Goal: Transaction & Acquisition: Purchase product/service

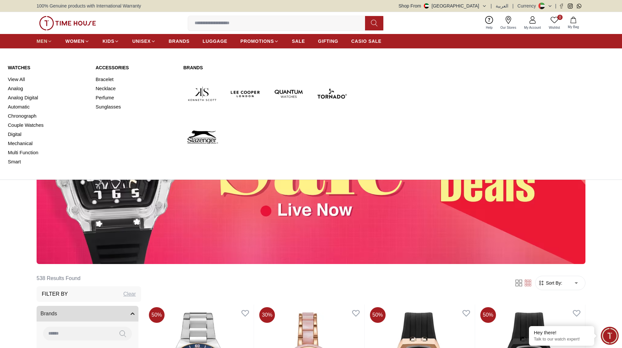
click at [49, 42] on icon at bounding box center [49, 41] width 5 height 5
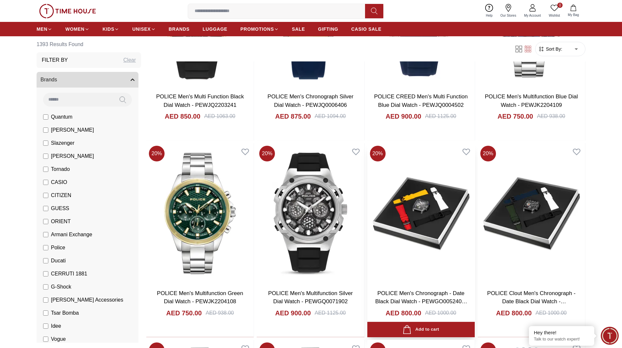
scroll to position [555, 0]
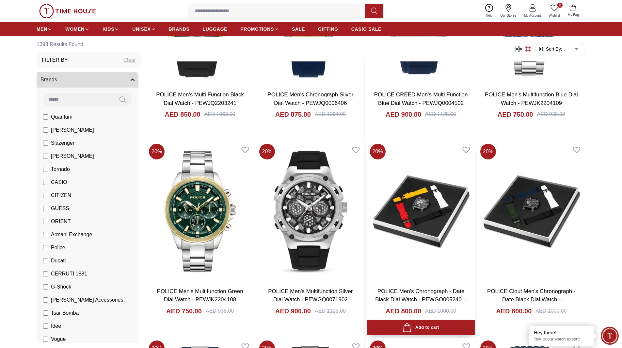
click at [427, 228] on img at bounding box center [420, 211] width 107 height 140
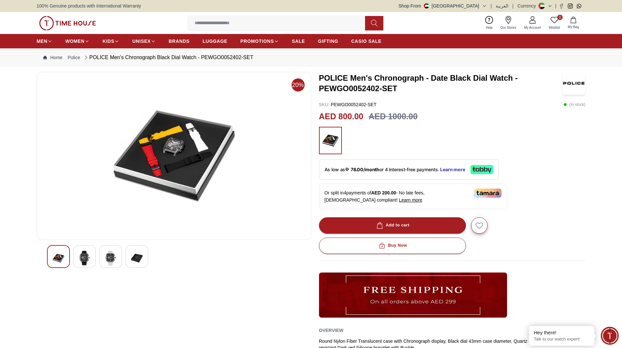
click at [90, 254] on div at bounding box center [84, 256] width 23 height 23
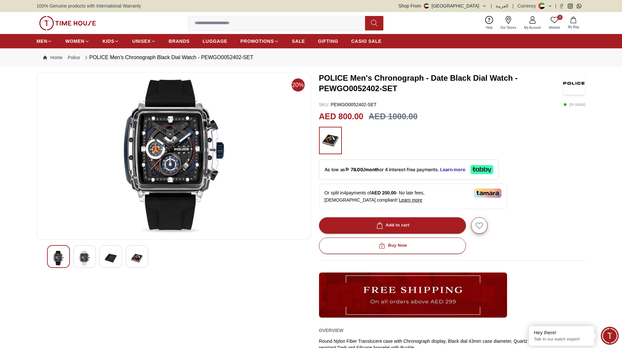
click at [110, 259] on img at bounding box center [111, 257] width 12 height 15
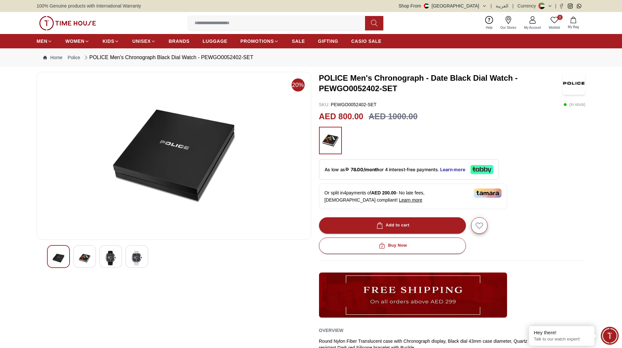
click at [137, 261] on img at bounding box center [137, 257] width 12 height 15
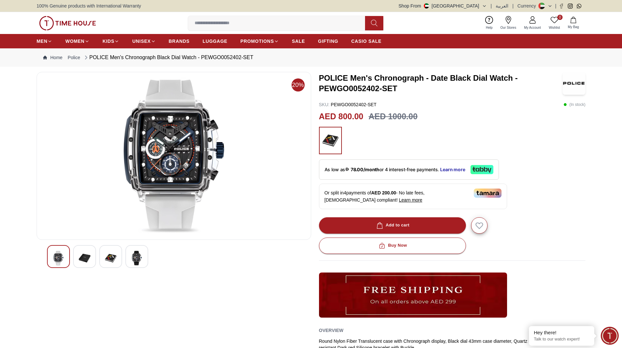
click at [60, 254] on img at bounding box center [59, 257] width 12 height 15
click at [134, 255] on img at bounding box center [137, 257] width 12 height 15
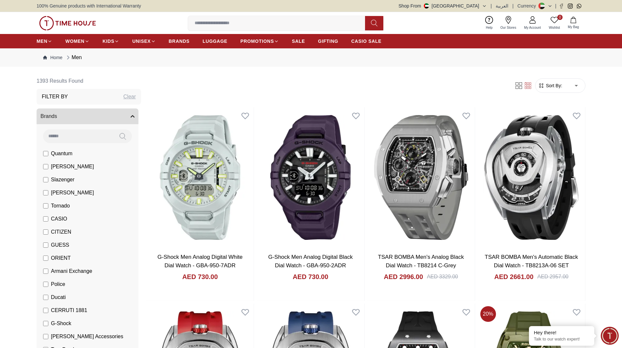
scroll to position [555, 0]
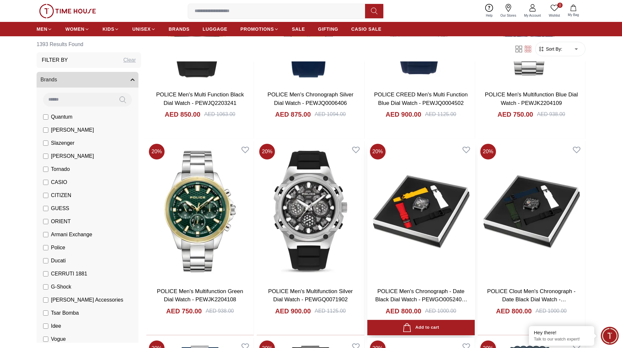
click at [430, 244] on img at bounding box center [420, 211] width 107 height 140
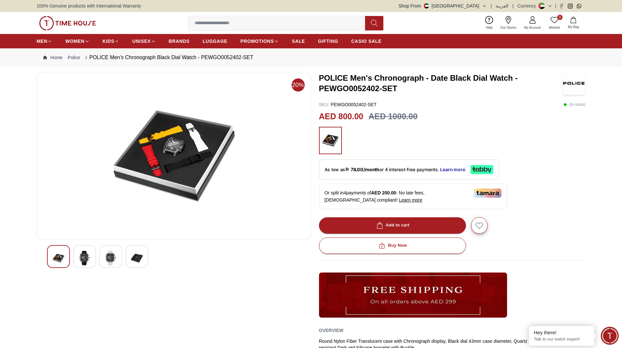
click at [85, 259] on img at bounding box center [85, 257] width 12 height 15
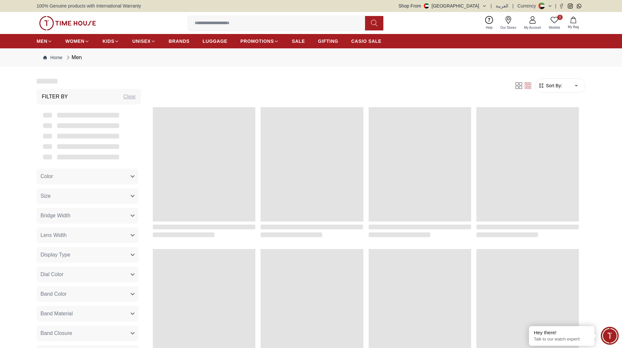
scroll to position [555, 0]
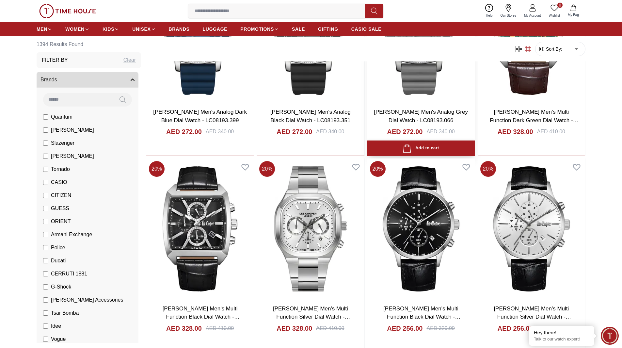
scroll to position [1731, 0]
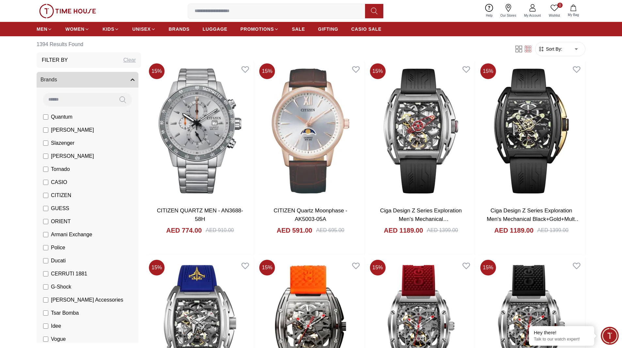
scroll to position [2612, 0]
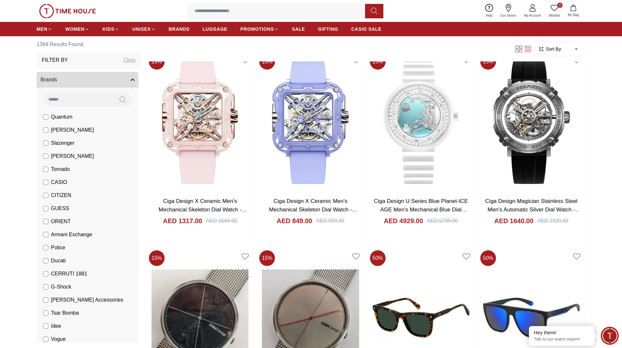
scroll to position [3527, 0]
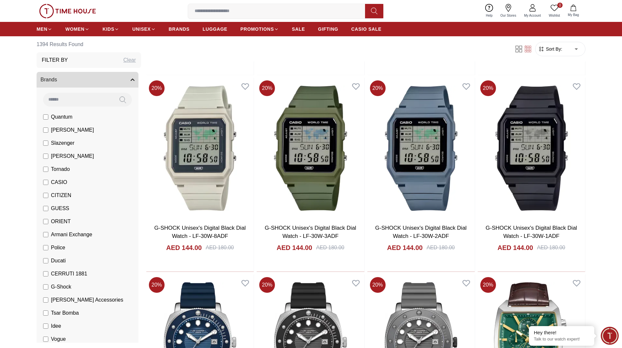
scroll to position [1274, 0]
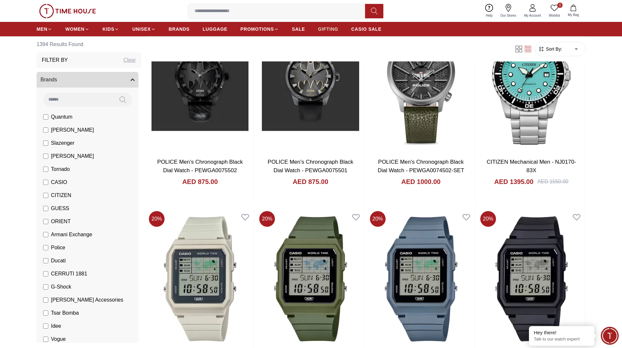
click at [318, 26] on span "GIFTING" at bounding box center [328, 29] width 20 height 7
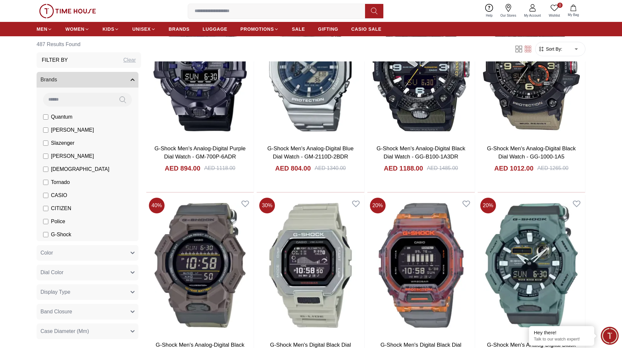
scroll to position [718, 0]
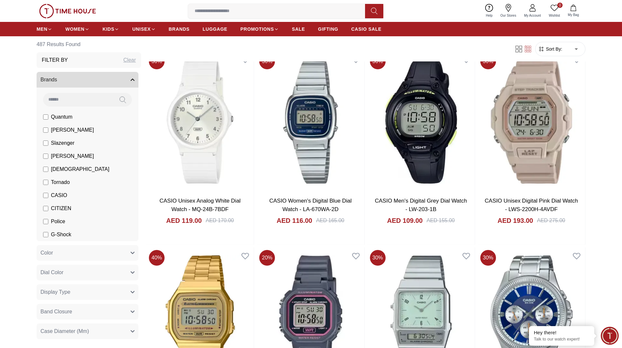
scroll to position [1829, 0]
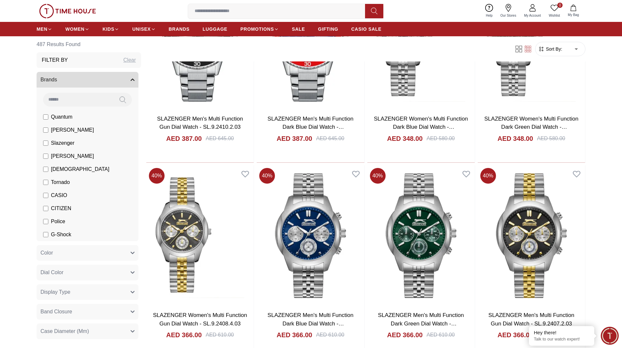
scroll to position [2580, 0]
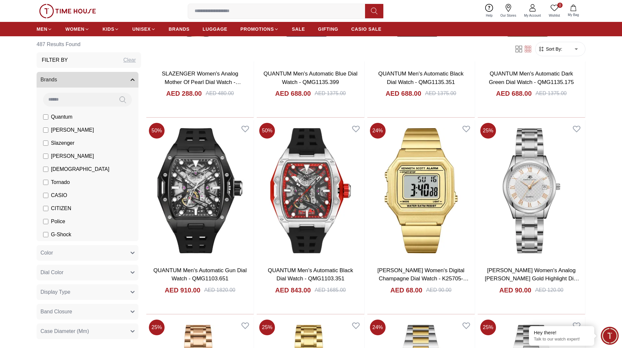
scroll to position [3527, 0]
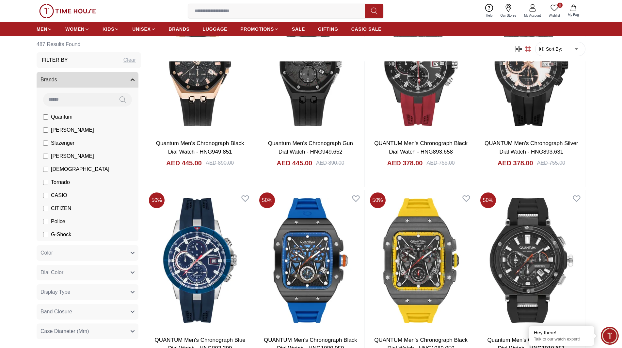
scroll to position [4474, 0]
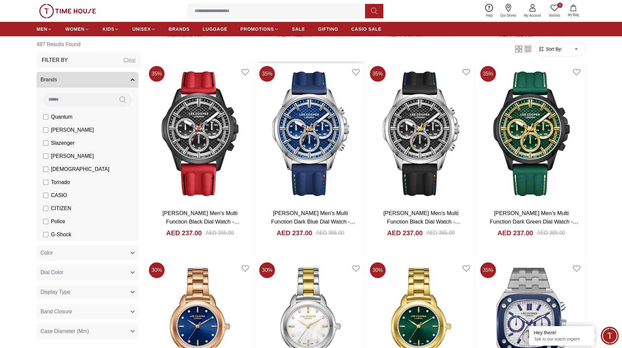
scroll to position [5747, 0]
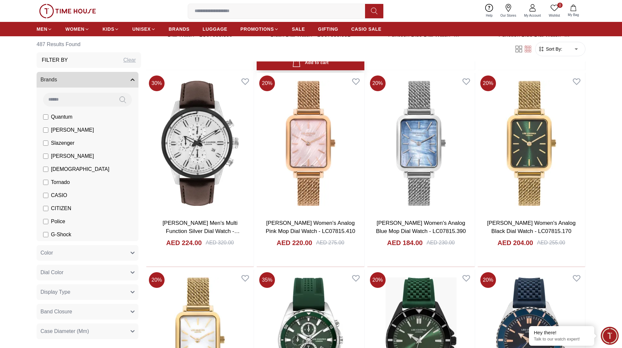
scroll to position [6727, 0]
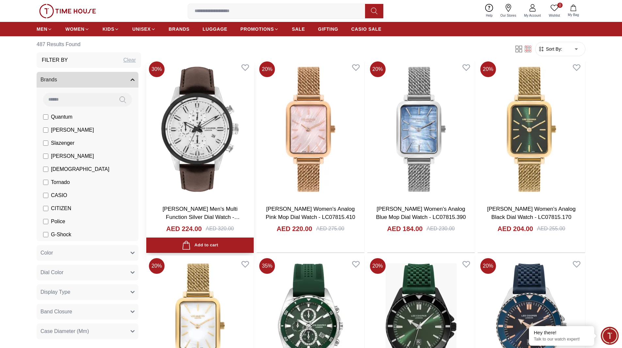
click at [204, 166] on img at bounding box center [199, 129] width 107 height 140
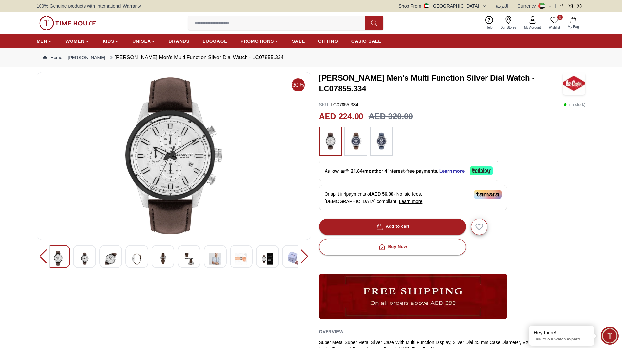
click at [384, 144] on img at bounding box center [381, 141] width 16 height 22
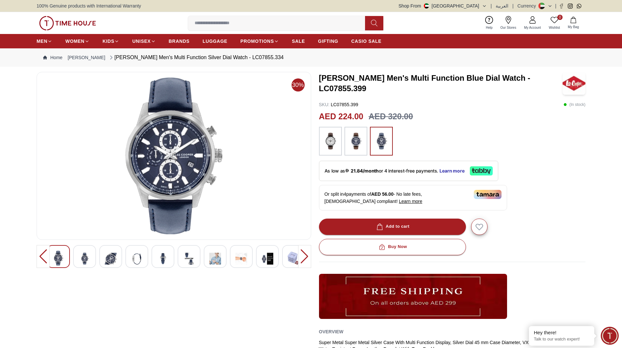
click at [86, 256] on img at bounding box center [85, 258] width 12 height 16
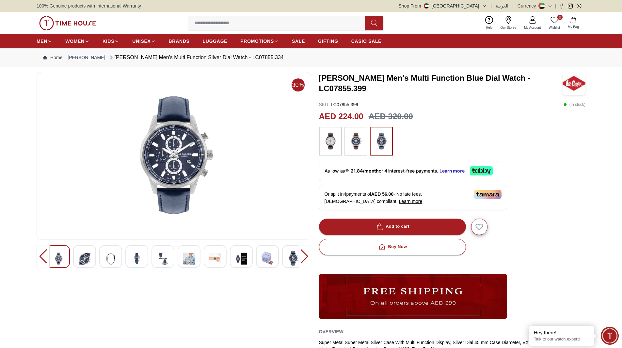
click at [111, 257] on img at bounding box center [111, 258] width 12 height 16
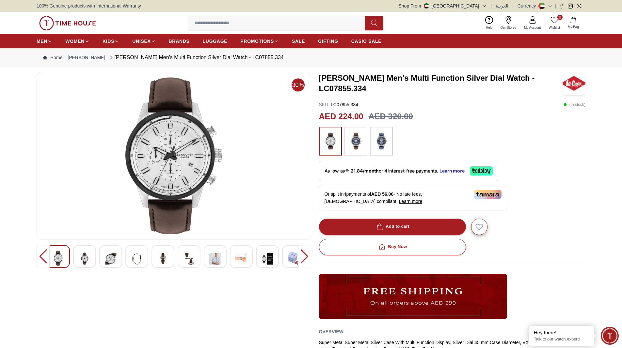
click at [355, 148] on img at bounding box center [356, 141] width 16 height 22
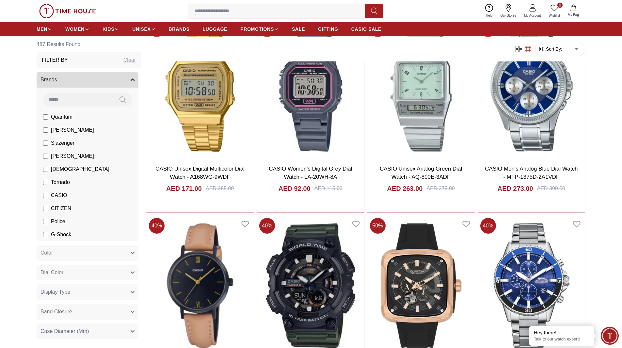
scroll to position [2081, 0]
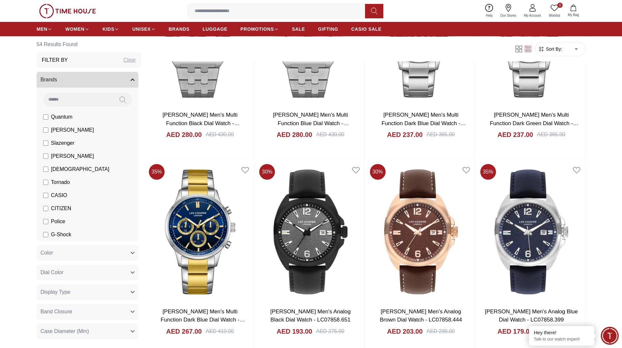
scroll to position [947, 0]
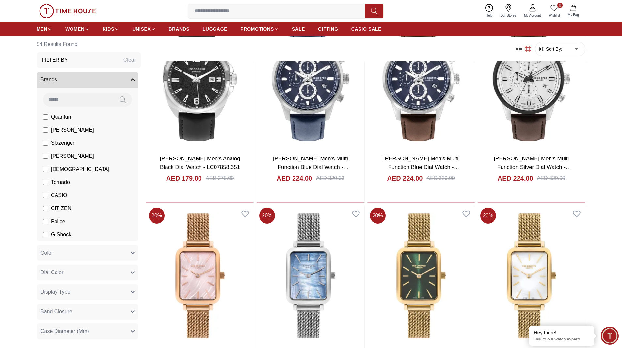
scroll to position [1241, 0]
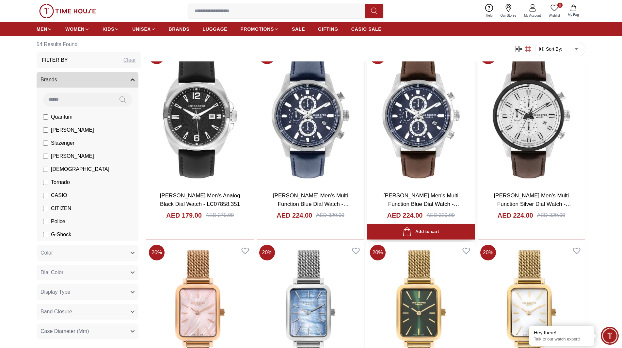
click at [411, 125] on img at bounding box center [420, 116] width 107 height 140
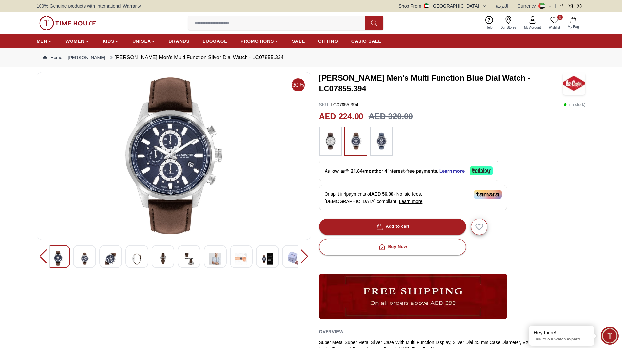
click at [140, 259] on img at bounding box center [137, 258] width 12 height 16
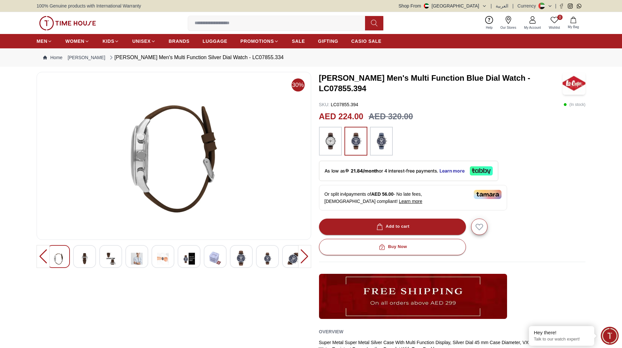
click at [61, 262] on img at bounding box center [59, 258] width 12 height 16
click at [323, 137] on img at bounding box center [330, 141] width 16 height 22
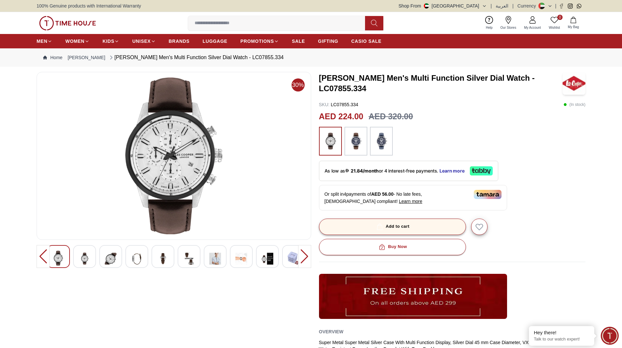
click at [374, 229] on button "Add to cart" at bounding box center [392, 226] width 147 height 16
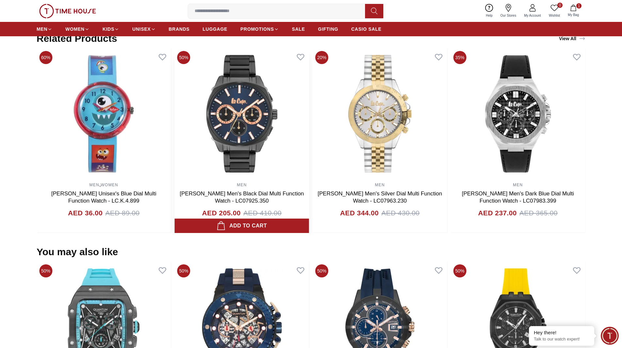
scroll to position [261, 0]
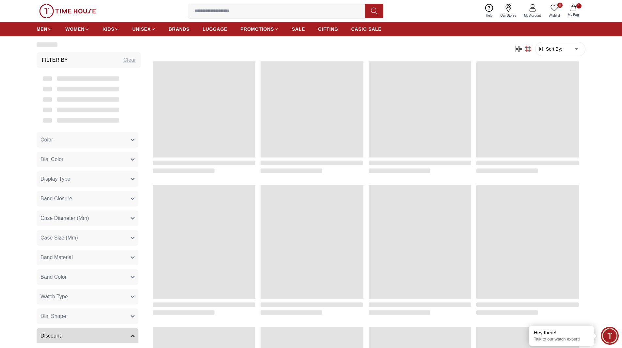
scroll to position [775, 0]
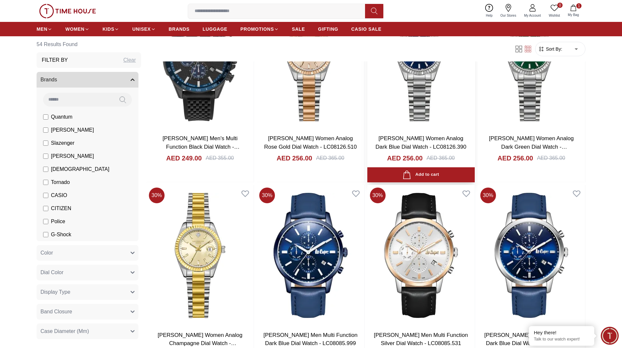
scroll to position [938, 0]
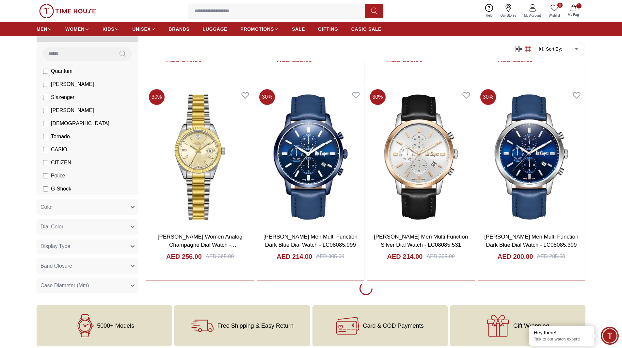
scroll to position [1003, 0]
click at [170, 26] on span "BRANDS" at bounding box center [179, 29] width 21 height 7
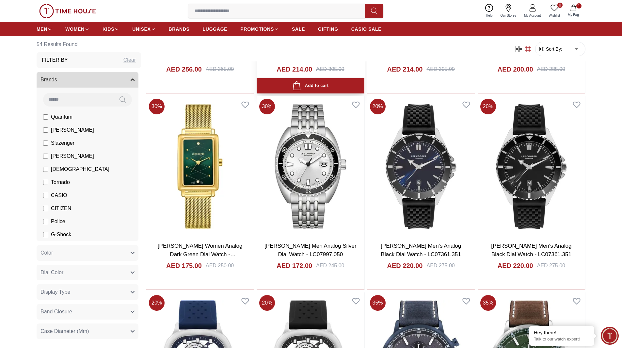
scroll to position [1199, 0]
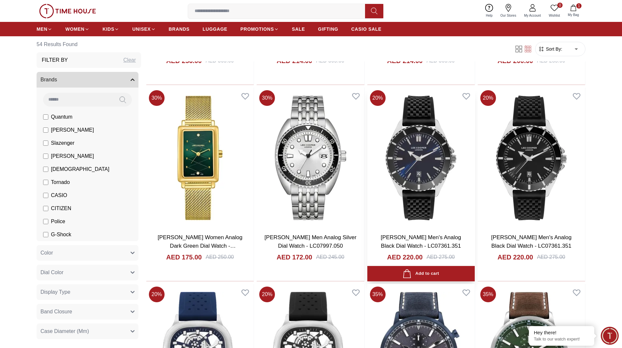
click at [429, 184] on img at bounding box center [420, 158] width 107 height 140
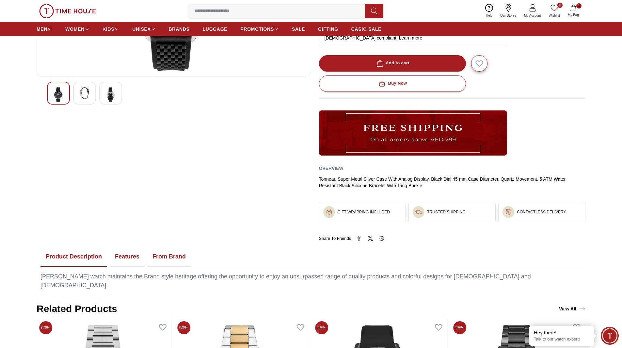
scroll to position [33, 0]
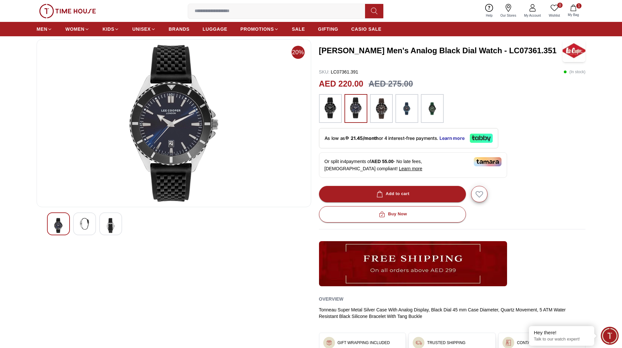
click at [328, 108] on img at bounding box center [330, 107] width 16 height 21
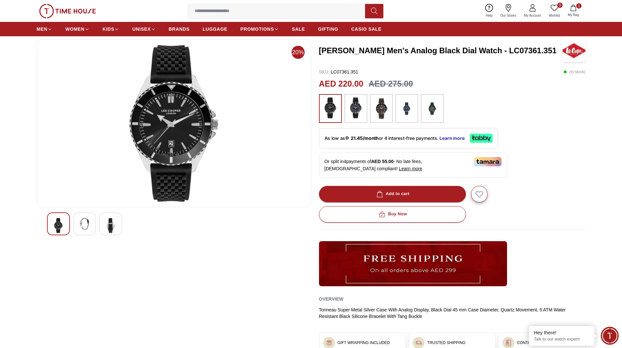
click at [355, 112] on img at bounding box center [356, 107] width 16 height 21
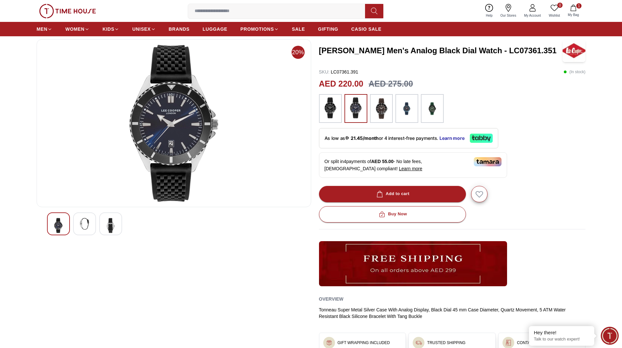
click at [384, 111] on img at bounding box center [381, 108] width 16 height 22
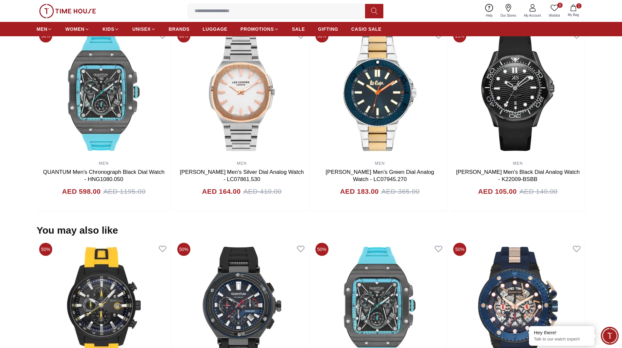
scroll to position [392, 0]
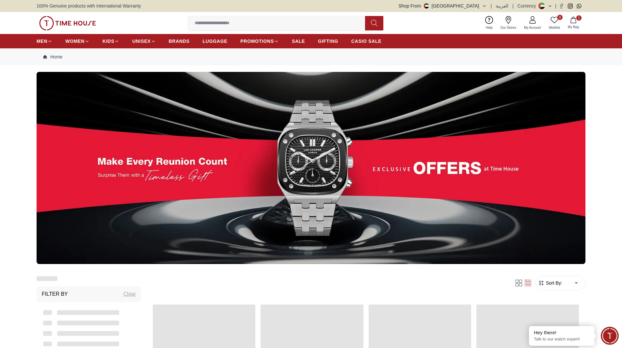
scroll to position [775, 0]
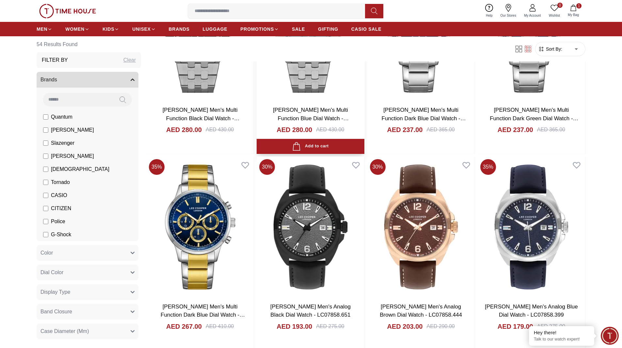
scroll to position [938, 0]
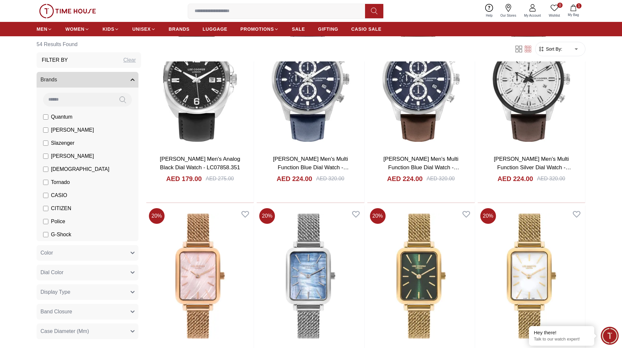
scroll to position [1199, 0]
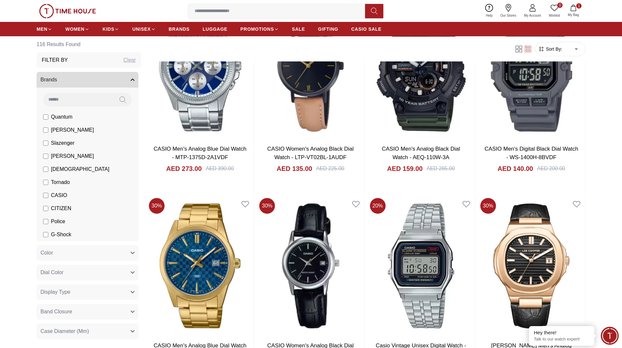
scroll to position [947, 0]
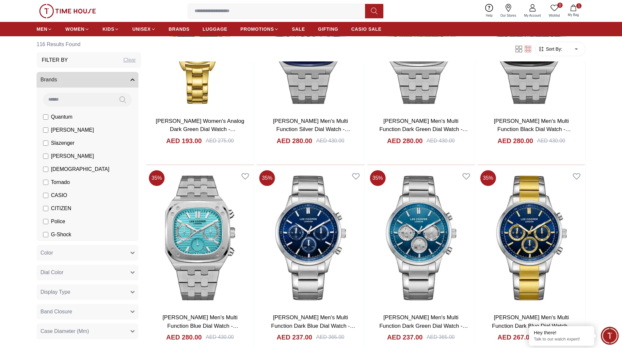
scroll to position [1829, 0]
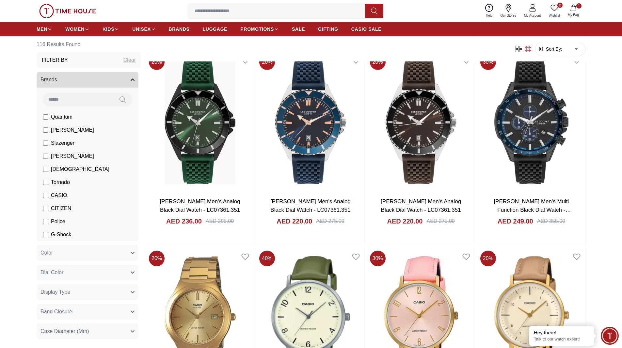
scroll to position [2743, 0]
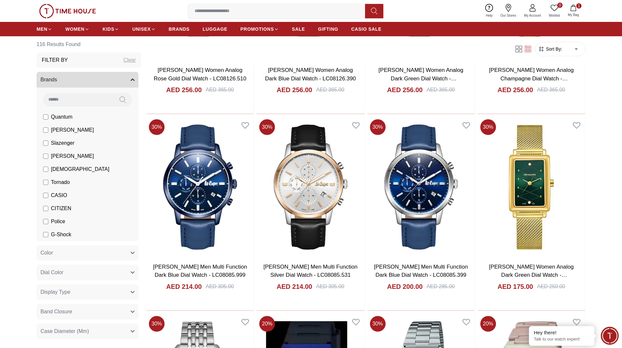
scroll to position [3755, 0]
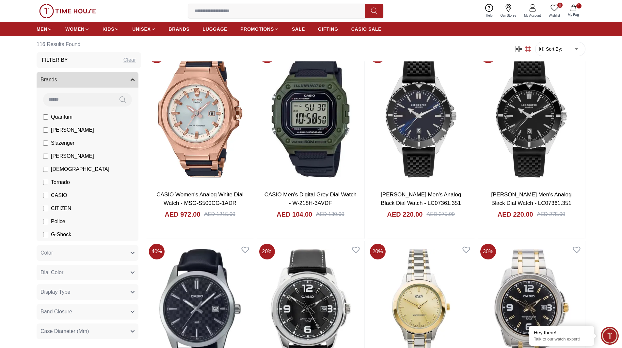
scroll to position [4408, 0]
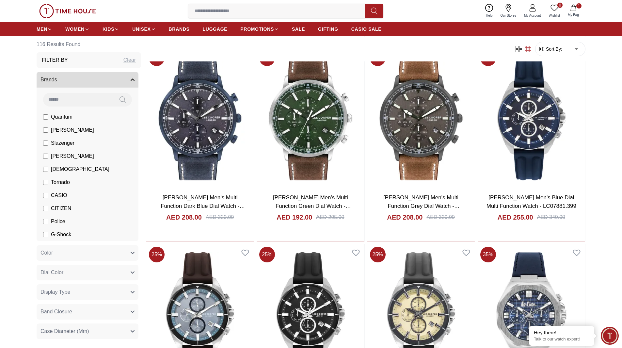
scroll to position [5519, 0]
